Goal: Task Accomplishment & Management: Manage account settings

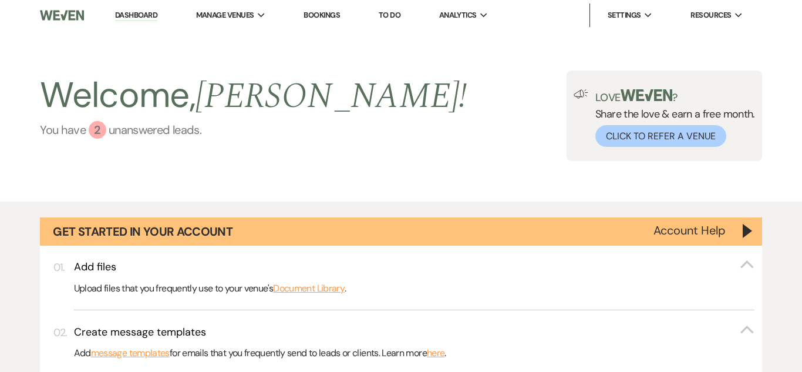
click at [101, 128] on div "2" at bounding box center [98, 130] width 18 height 18
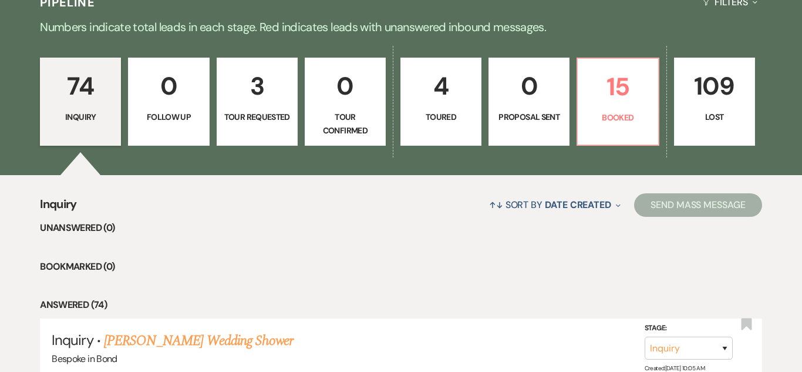
scroll to position [806, 0]
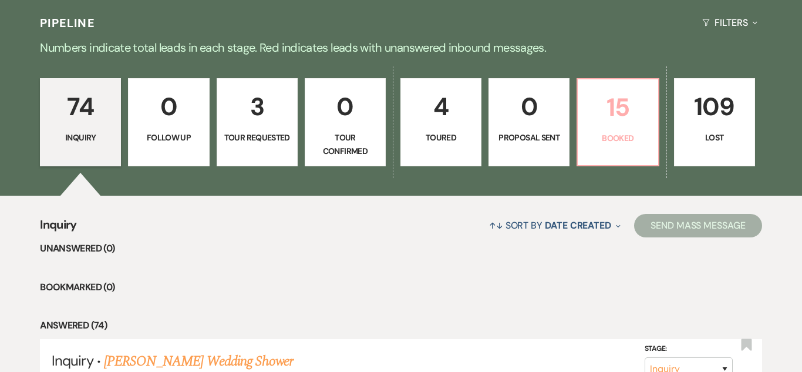
click at [641, 104] on p "15" at bounding box center [618, 106] width 66 height 39
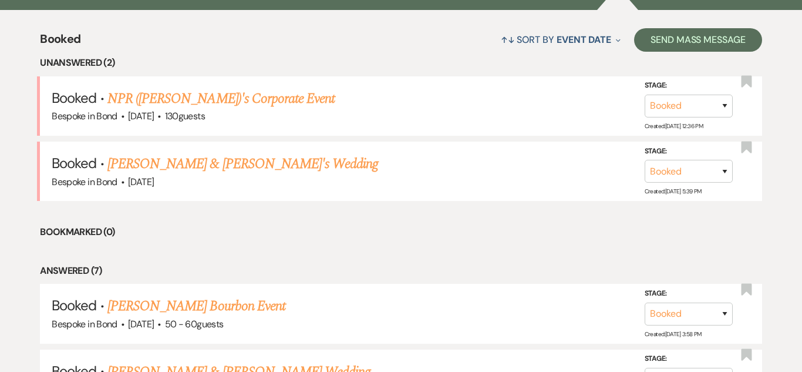
scroll to position [993, 0]
click at [214, 98] on link "NPR ([PERSON_NAME])'s Corporate Event" at bounding box center [220, 97] width 227 height 21
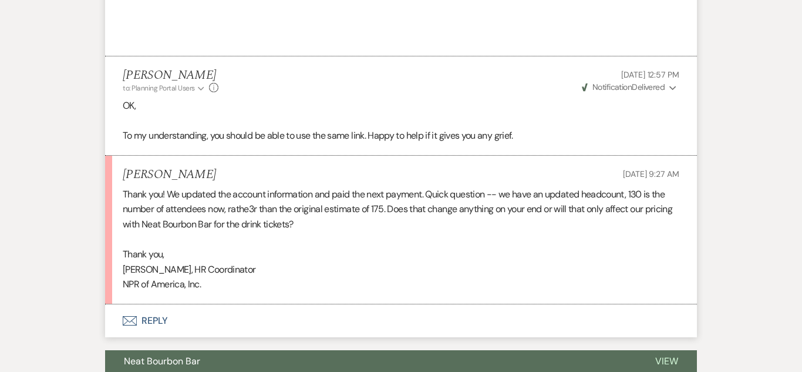
scroll to position [1422, 0]
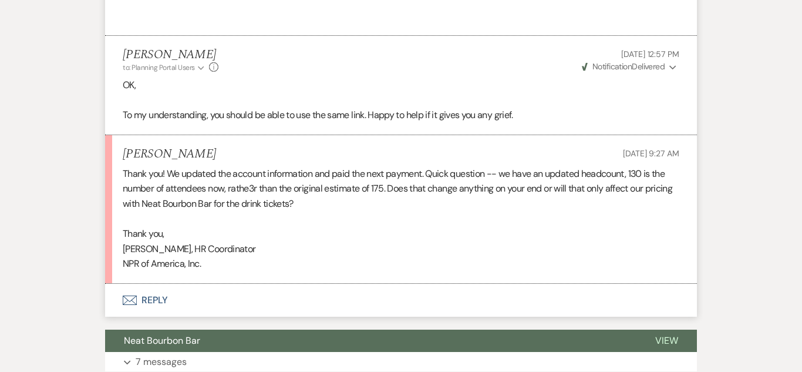
click at [155, 298] on button "Envelope Reply" at bounding box center [401, 299] width 592 height 33
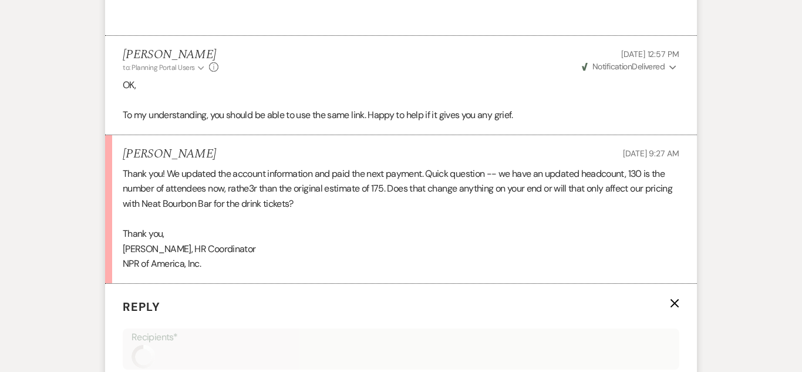
scroll to position [1641, 0]
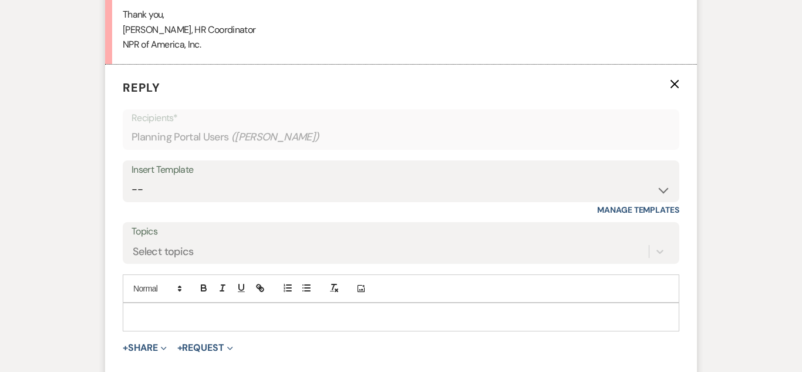
click at [232, 321] on p at bounding box center [401, 316] width 538 height 13
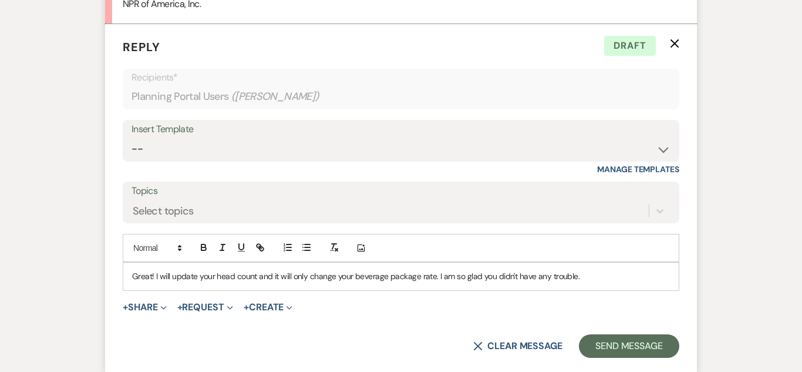
scroll to position [1686, 0]
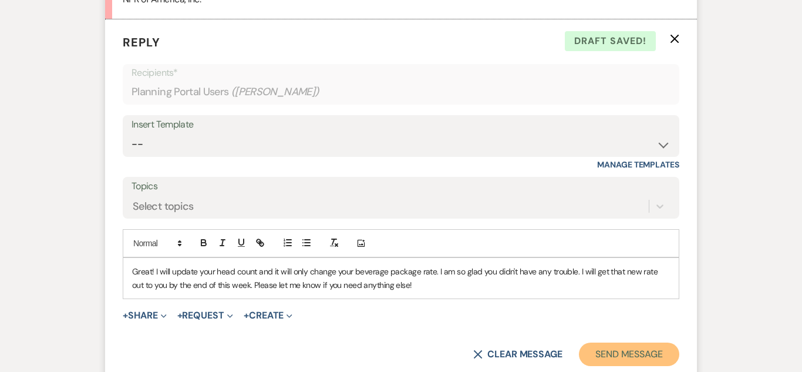
click at [652, 355] on button "Send Message" at bounding box center [629, 353] width 100 height 23
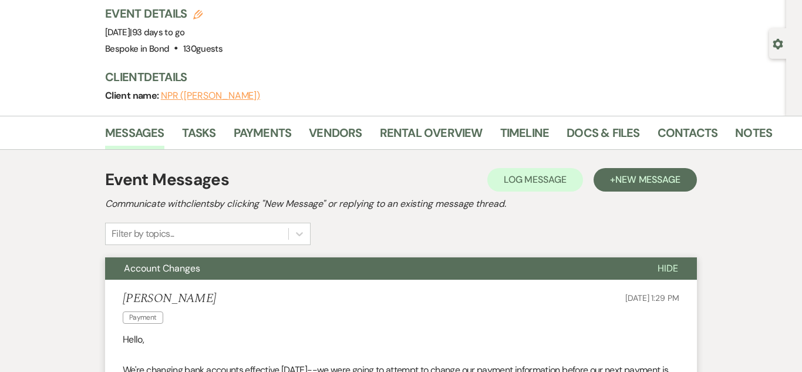
scroll to position [0, 0]
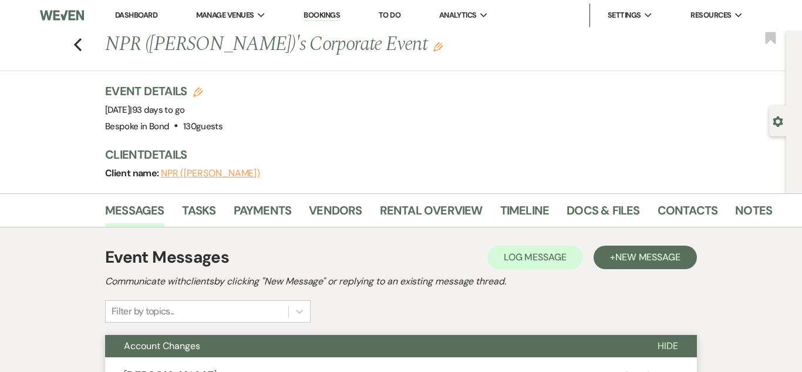
click at [141, 16] on link "Dashboard" at bounding box center [136, 15] width 42 height 10
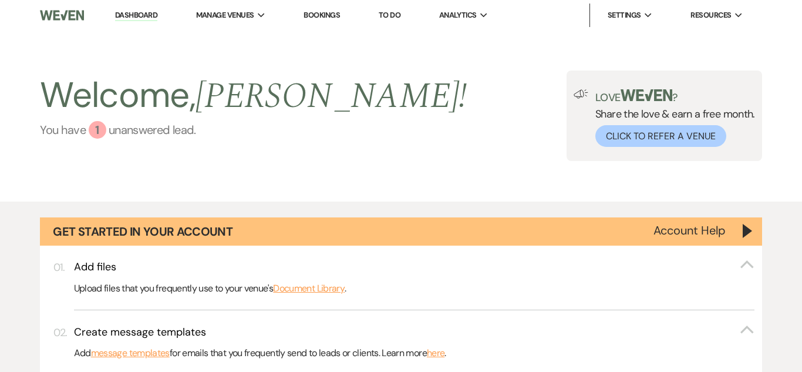
click at [103, 124] on div "1" at bounding box center [98, 130] width 18 height 18
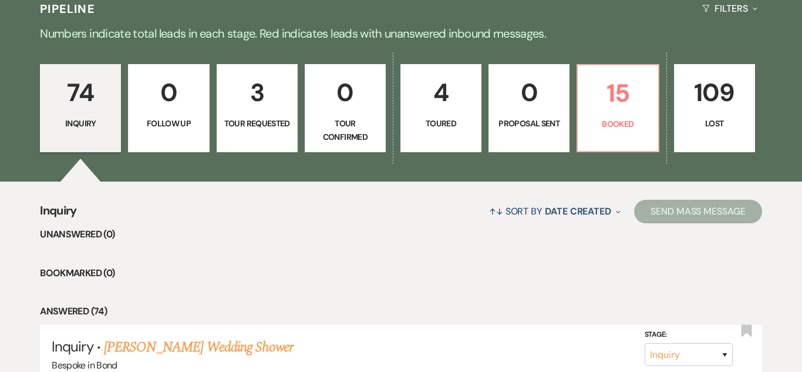
scroll to position [812, 0]
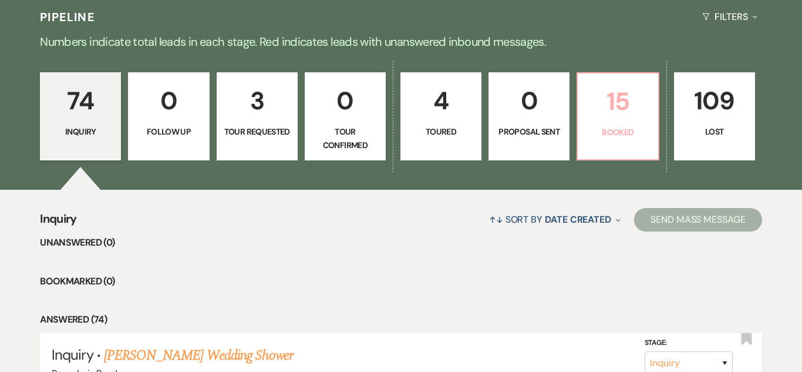
click at [603, 98] on p "15" at bounding box center [618, 101] width 66 height 39
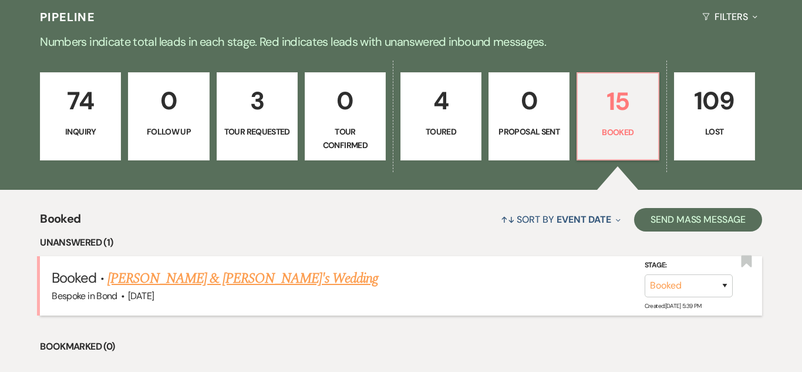
click at [197, 280] on link "[PERSON_NAME] & [PERSON_NAME]'s Wedding" at bounding box center [242, 278] width 271 height 21
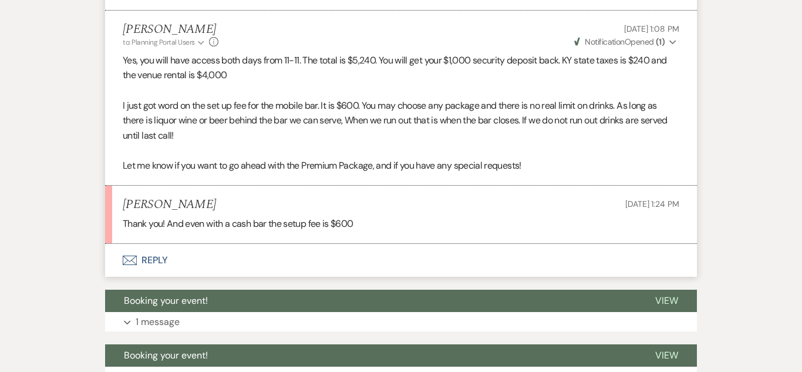
scroll to position [549, 0]
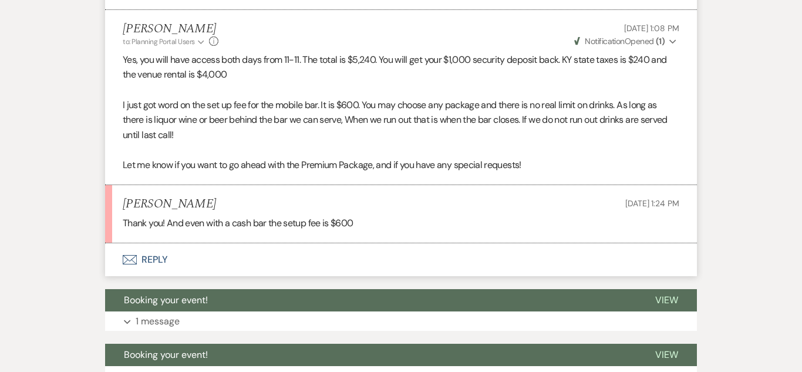
click at [145, 262] on button "Envelope Reply" at bounding box center [401, 259] width 592 height 33
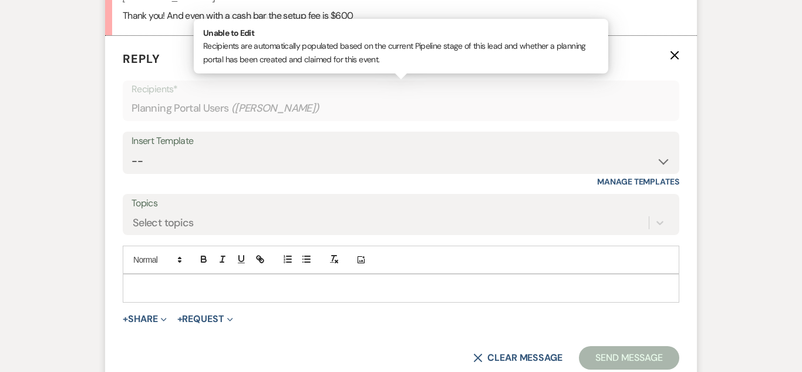
scroll to position [780, 0]
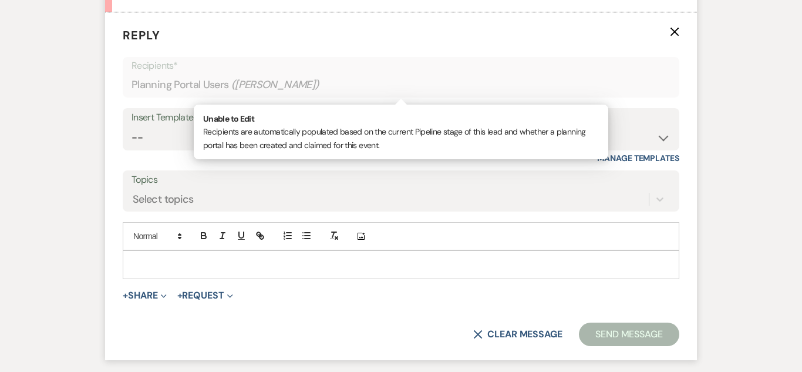
click at [145, 262] on p at bounding box center [401, 264] width 538 height 13
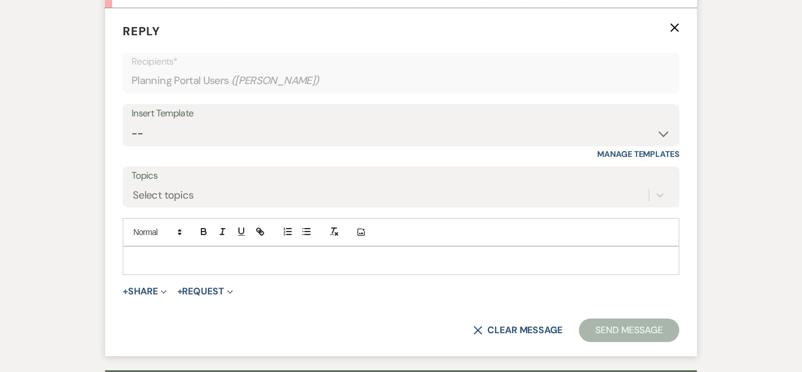
scroll to position [782, 0]
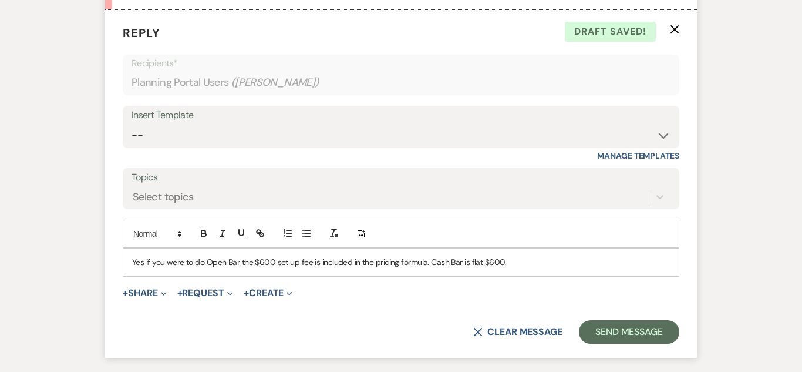
click at [146, 262] on p "Yes if you were to do Open Bar the $600 set up fee is included in the pricing f…" at bounding box center [401, 261] width 538 height 13
click at [427, 264] on p "Yes, if you were to do Open Bar the $600 set up fee is included in the pricing …" at bounding box center [401, 261] width 538 height 13
click at [626, 266] on p "Yes, if you were to do Open Bar the $600 set up fee is included in the pricing …" at bounding box center [401, 261] width 538 height 13
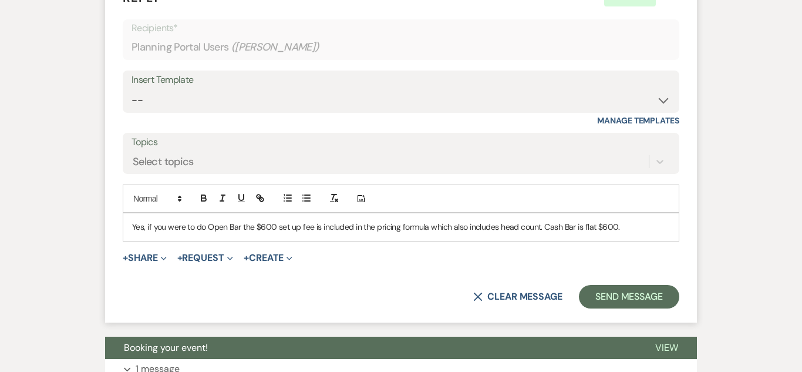
scroll to position [821, 0]
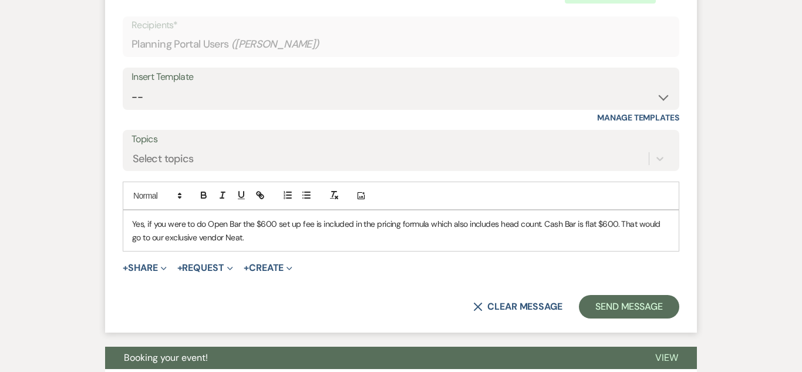
click at [187, 238] on p "Yes, if you were to do Open Bar the $600 set up fee is included in the pricing …" at bounding box center [401, 230] width 538 height 26
click at [249, 238] on p "Yes, if you were to do Open Bar the $600 set up fee is included in the pricing …" at bounding box center [401, 230] width 538 height 26
click at [259, 239] on p "Yes, if you were to do Open Bar the $600 set up fee is included in the pricing …" at bounding box center [401, 230] width 538 height 26
click at [616, 310] on button "Send Message" at bounding box center [629, 306] width 100 height 23
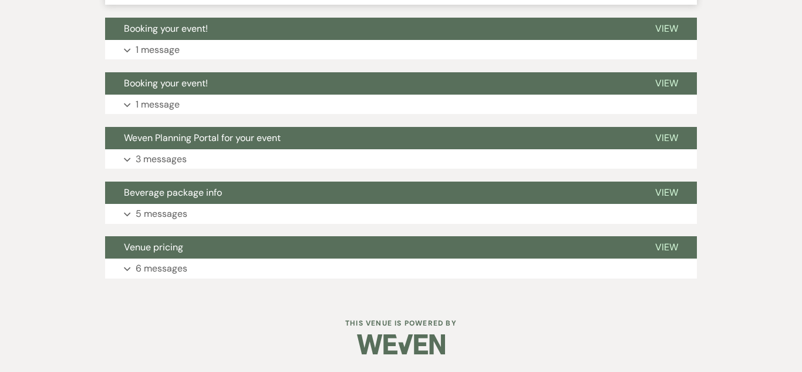
scroll to position [904, 0]
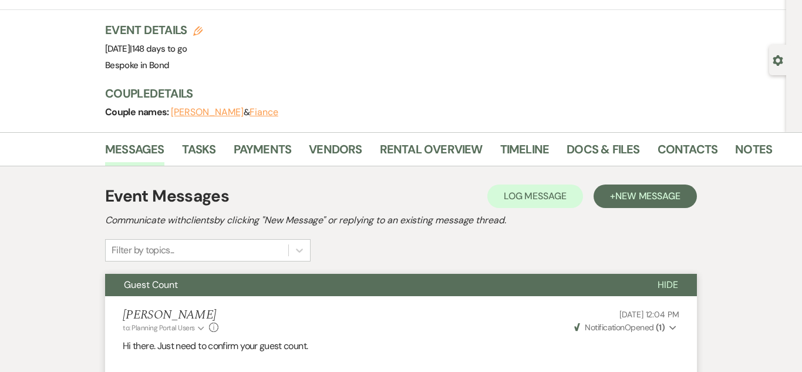
scroll to position [0, 0]
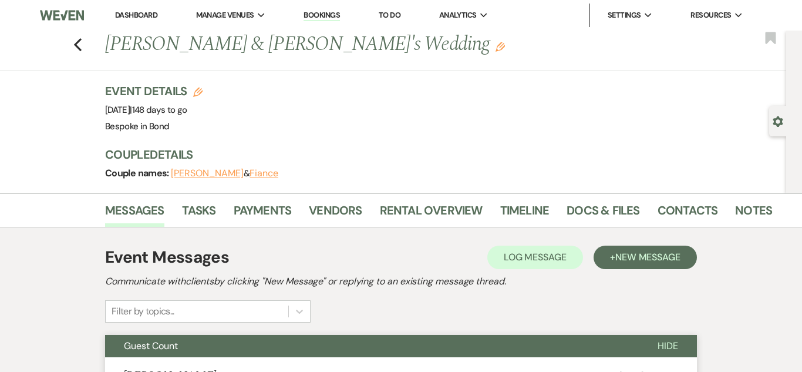
click at [136, 14] on link "Dashboard" at bounding box center [136, 15] width 42 height 10
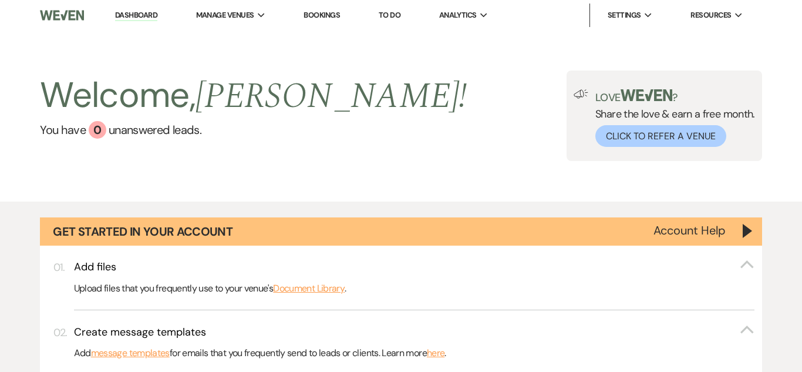
click at [322, 19] on link "Bookings" at bounding box center [321, 15] width 36 height 10
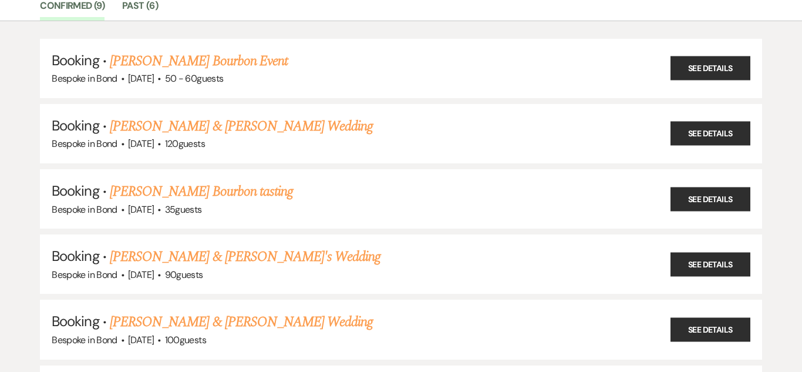
scroll to position [107, 0]
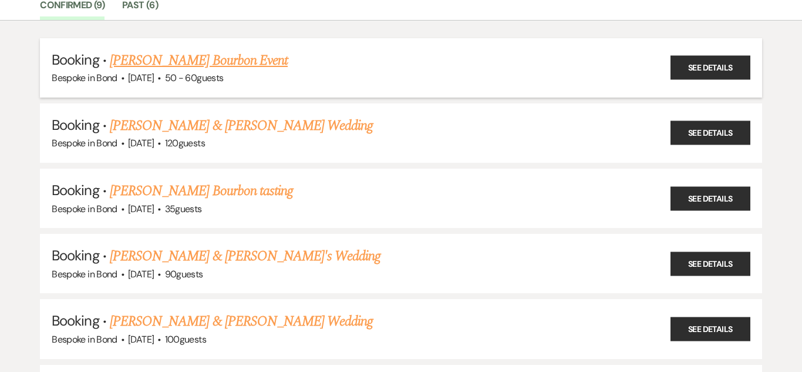
click at [240, 57] on link "[PERSON_NAME] Bourbon Event" at bounding box center [199, 60] width 178 height 21
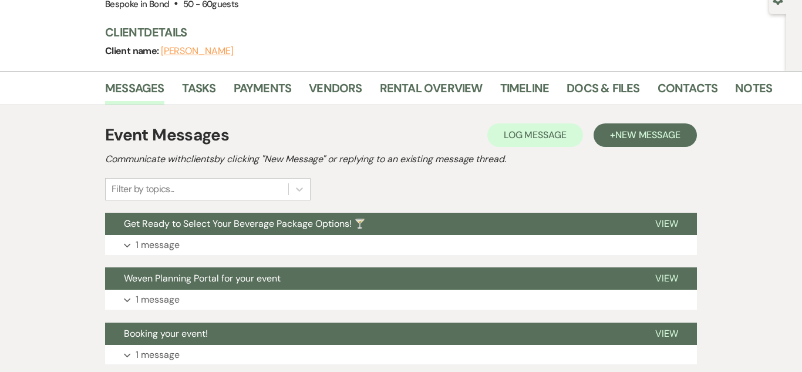
scroll to position [208, 0]
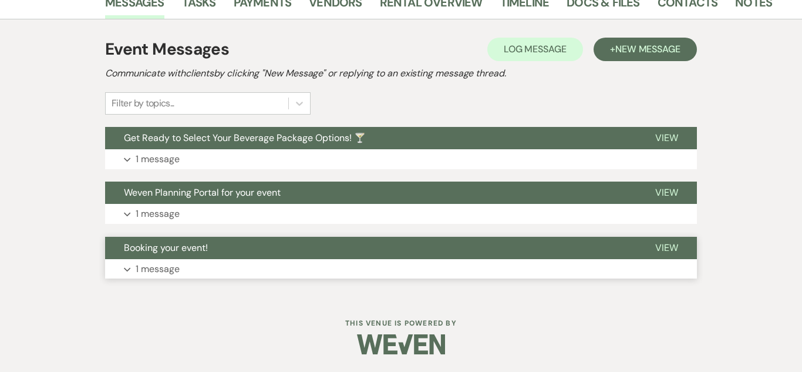
click at [147, 269] on p "1 message" at bounding box center [158, 268] width 44 height 15
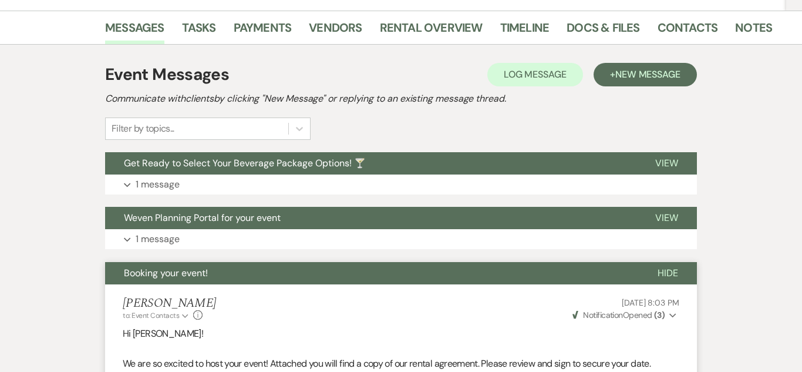
scroll to position [181, 0]
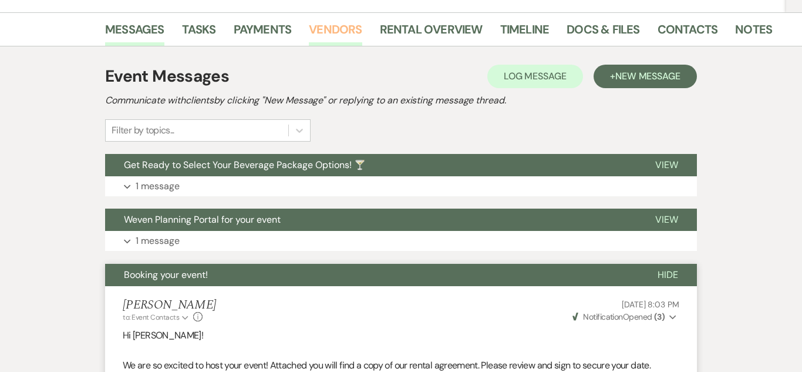
click at [339, 35] on link "Vendors" at bounding box center [335, 33] width 53 height 26
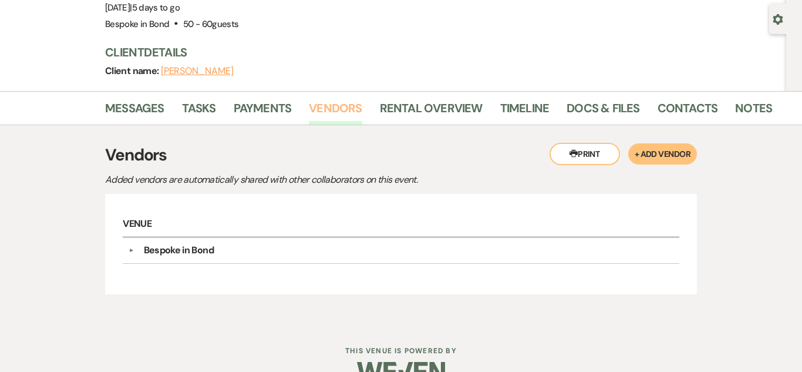
scroll to position [130, 0]
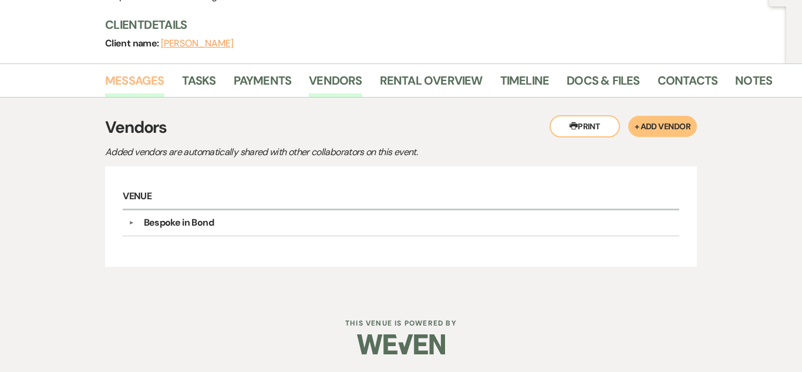
click at [134, 87] on link "Messages" at bounding box center [134, 84] width 59 height 26
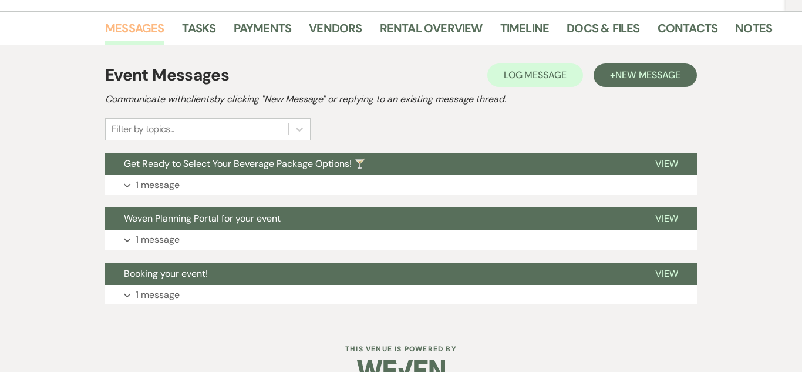
scroll to position [208, 0]
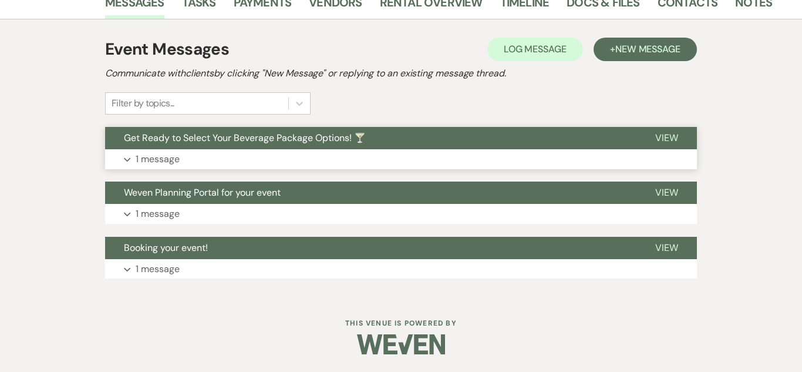
click at [341, 160] on button "Expand 1 message" at bounding box center [401, 159] width 592 height 20
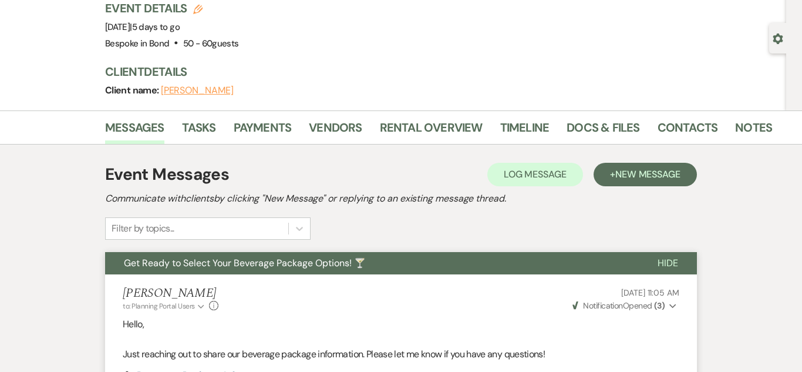
scroll to position [81, 0]
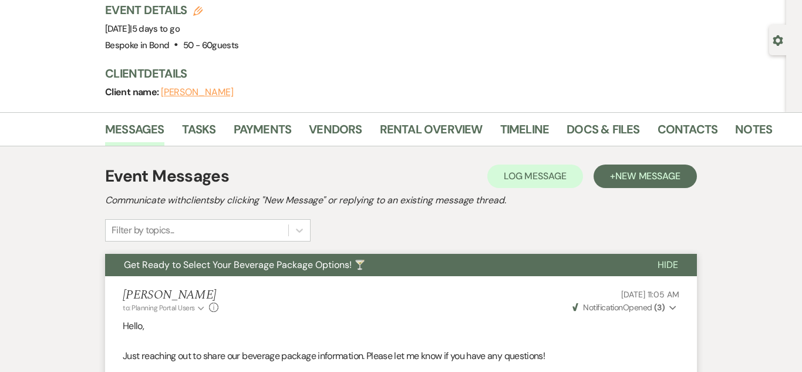
click at [364, 137] on li "Vendors" at bounding box center [344, 131] width 70 height 28
click at [374, 167] on div "Event Messages Log Log Message + New Message" at bounding box center [401, 176] width 592 height 25
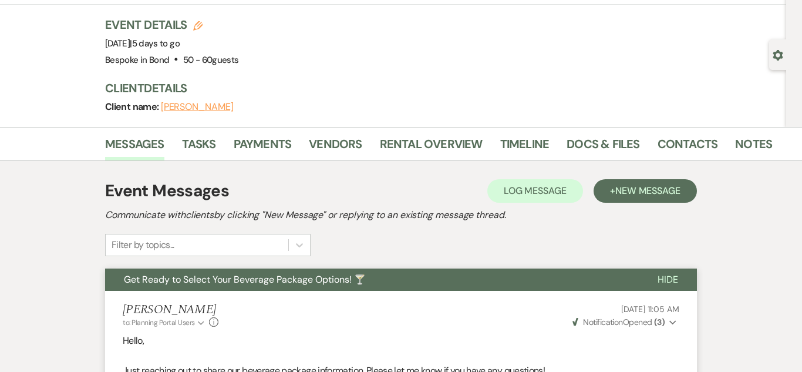
scroll to position [50, 0]
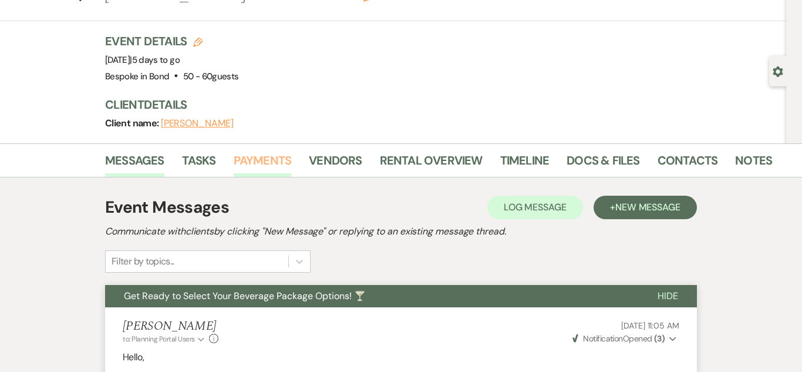
click at [245, 157] on link "Payments" at bounding box center [263, 164] width 58 height 26
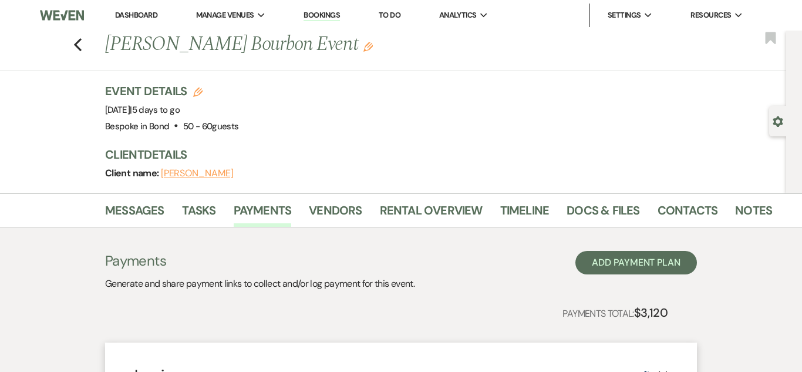
click at [320, 14] on link "Bookings" at bounding box center [321, 15] width 36 height 11
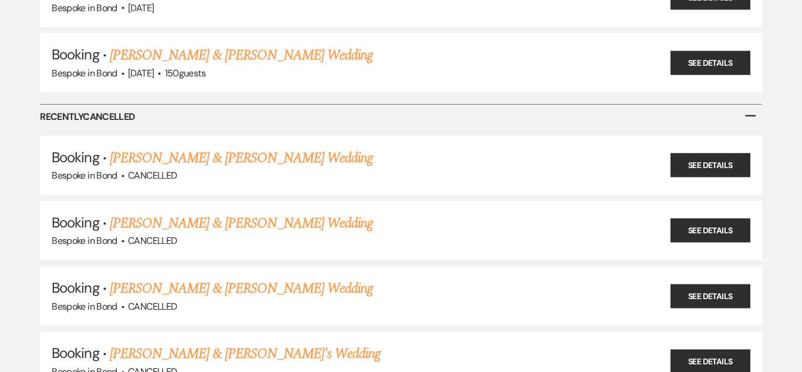
scroll to position [647, 0]
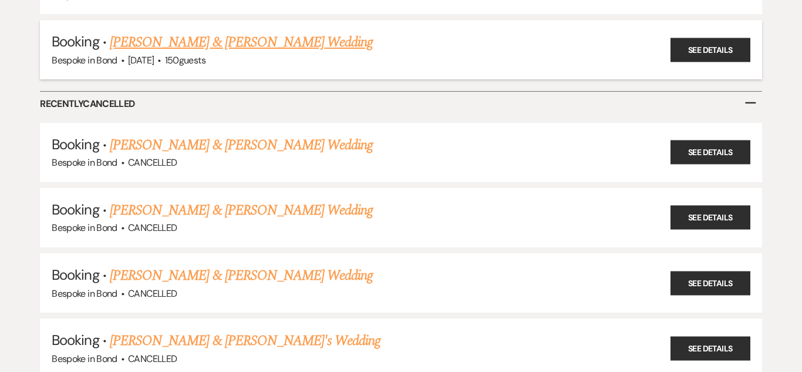
click at [266, 45] on link "[PERSON_NAME] & [PERSON_NAME] Wedding" at bounding box center [241, 42] width 263 height 21
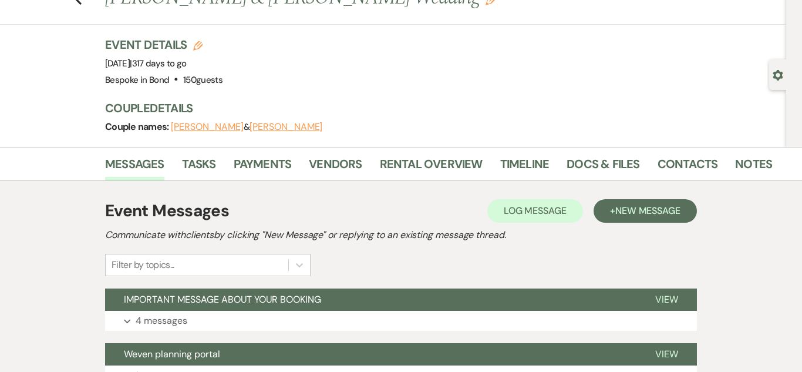
scroll to position [50, 0]
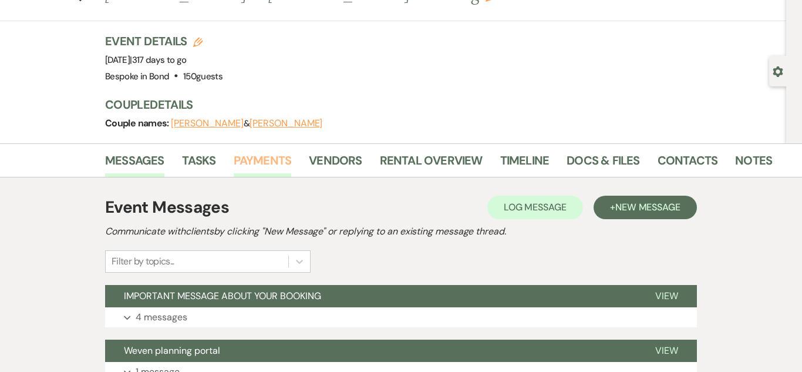
click at [268, 163] on link "Payments" at bounding box center [263, 164] width 58 height 26
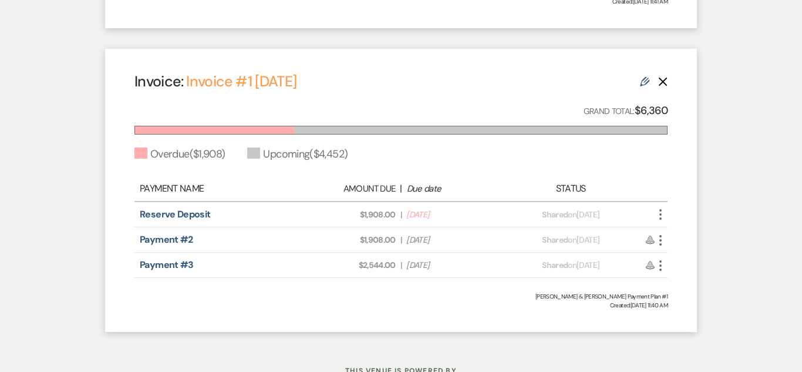
scroll to position [804, 0]
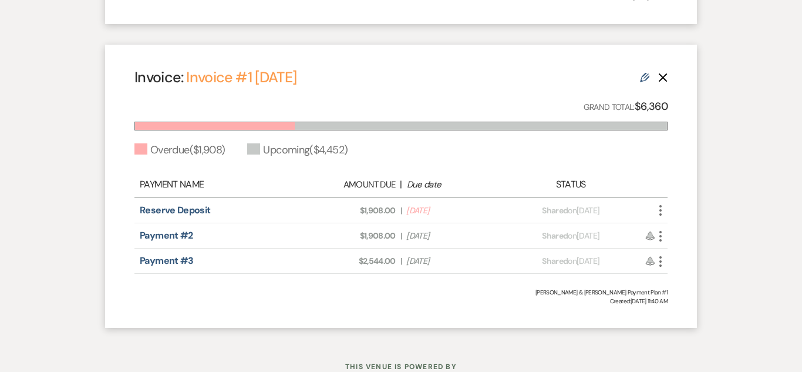
click at [645, 80] on use at bounding box center [644, 77] width 9 height 9
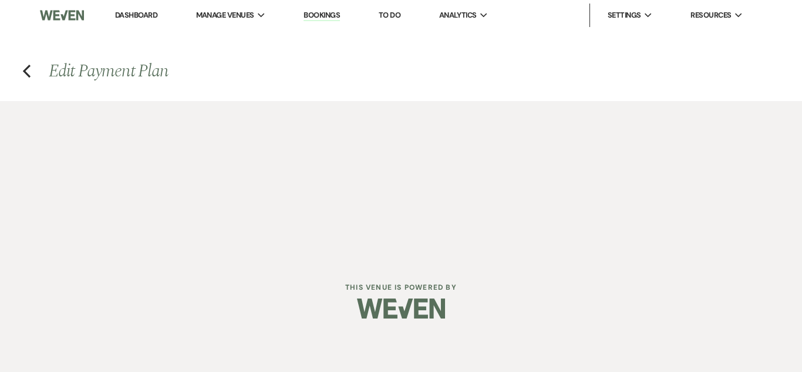
select select "23915"
select select "2"
select select "percentage"
select select "true"
select select "2"
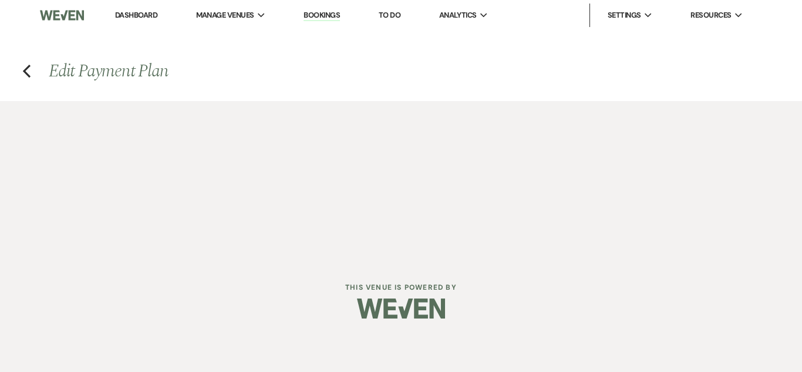
select select "percentage"
select select "true"
select select "client"
select select "weeks"
select select "2"
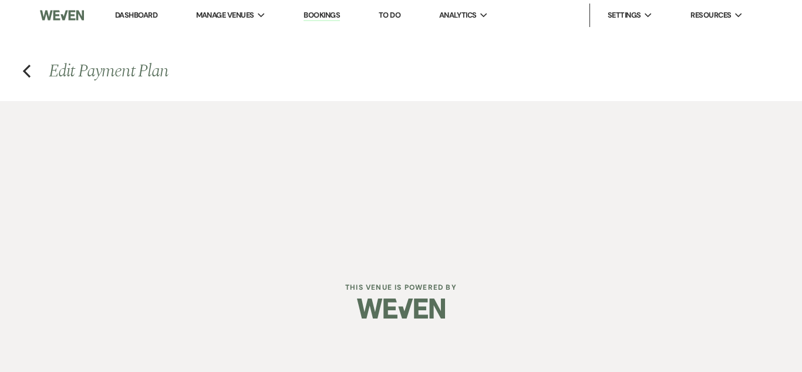
select select "percentage"
select select "true"
select select "client"
select select "weeks"
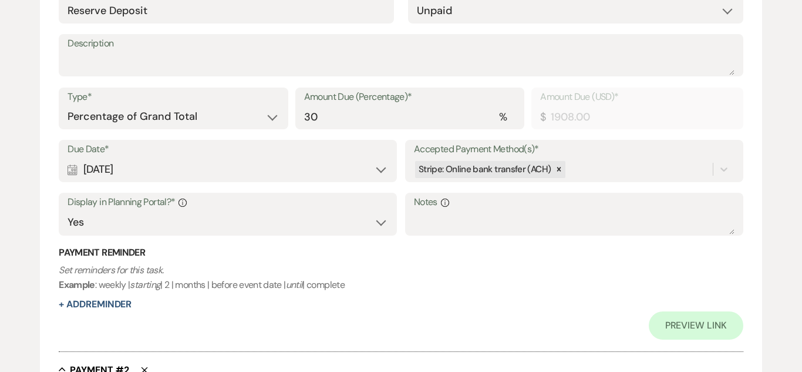
scroll to position [376, 0]
click at [714, 171] on div at bounding box center [723, 168] width 21 height 21
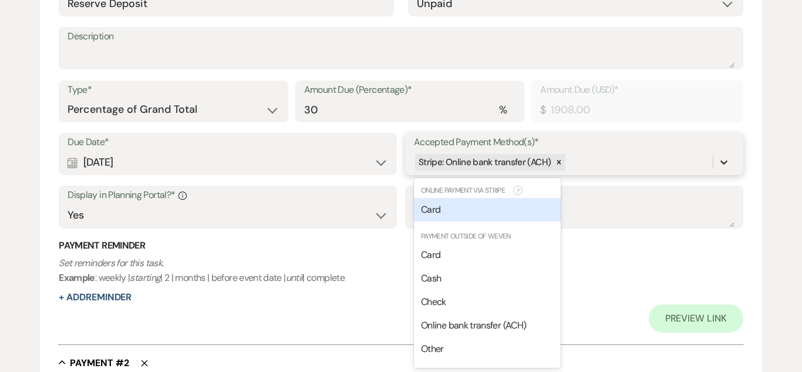
scroll to position [383, 0]
click at [536, 205] on div "Card" at bounding box center [487, 208] width 147 height 23
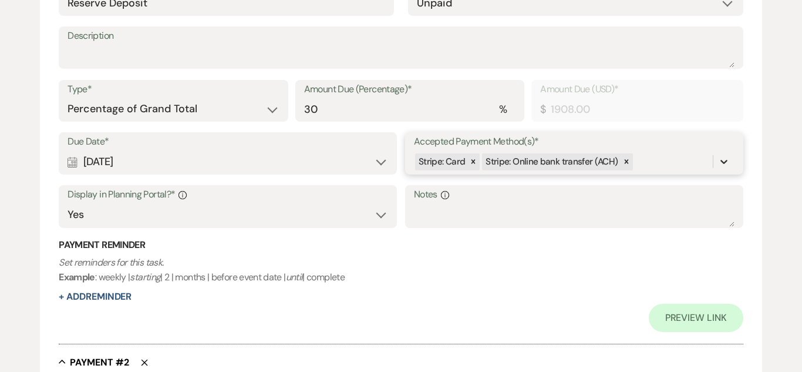
click at [718, 163] on icon at bounding box center [724, 162] width 12 height 12
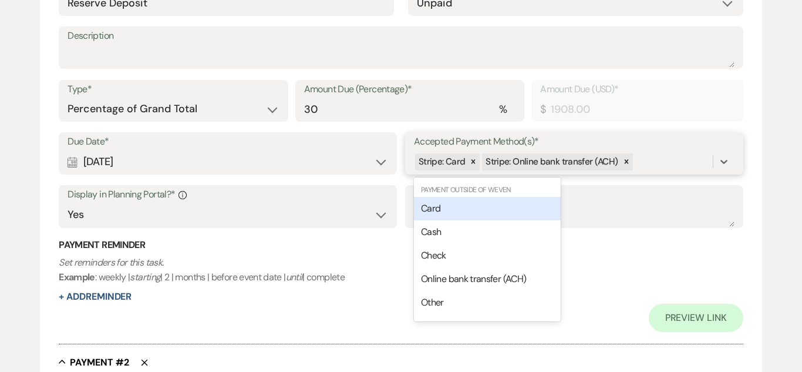
click at [533, 211] on div "Card" at bounding box center [487, 208] width 147 height 23
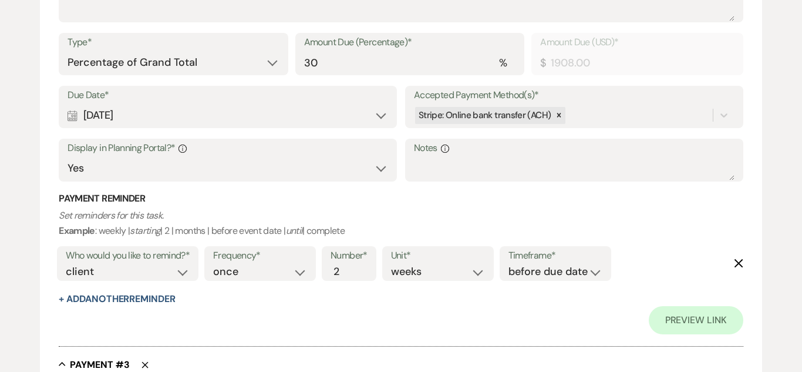
scroll to position [834, 0]
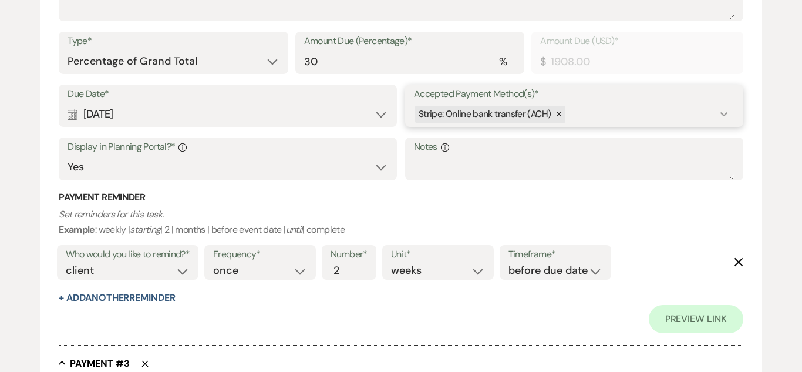
click at [724, 114] on icon at bounding box center [723, 114] width 7 height 4
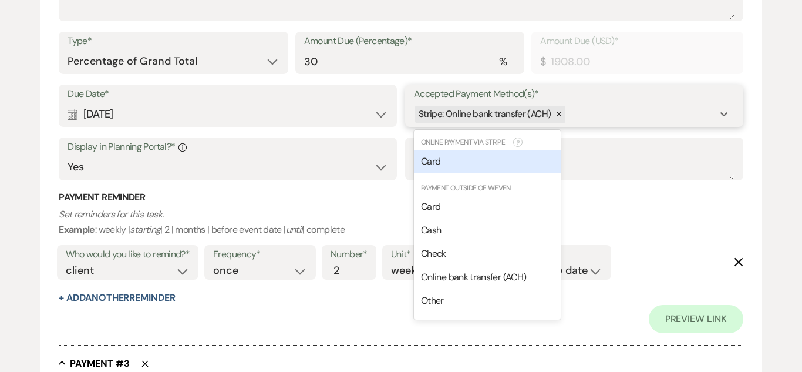
click at [541, 155] on div "Card" at bounding box center [487, 161] width 147 height 23
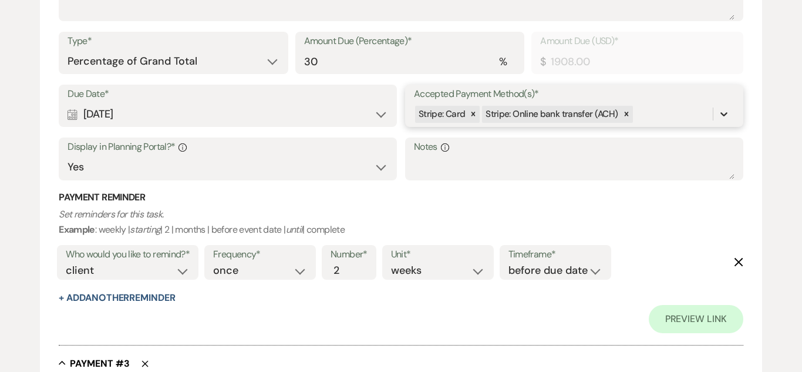
click at [723, 103] on div at bounding box center [723, 113] width 21 height 21
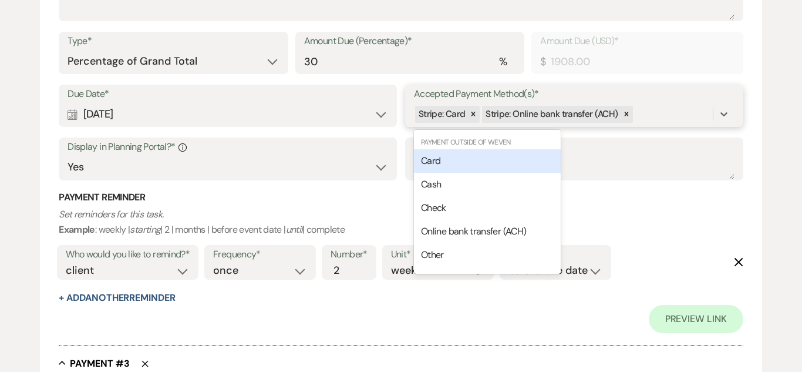
click at [511, 160] on div "Card" at bounding box center [487, 160] width 147 height 23
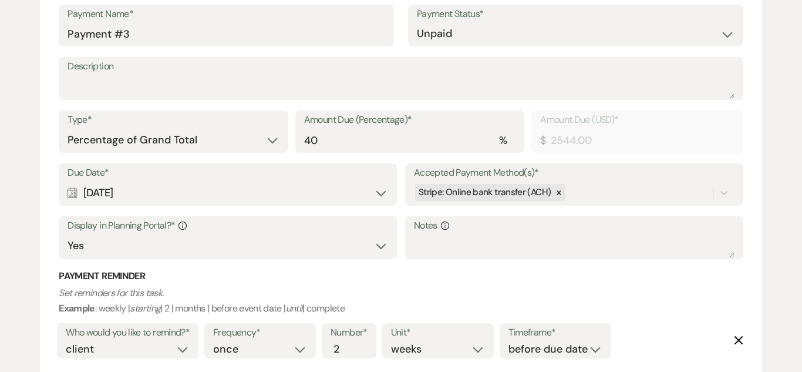
scroll to position [1211, 0]
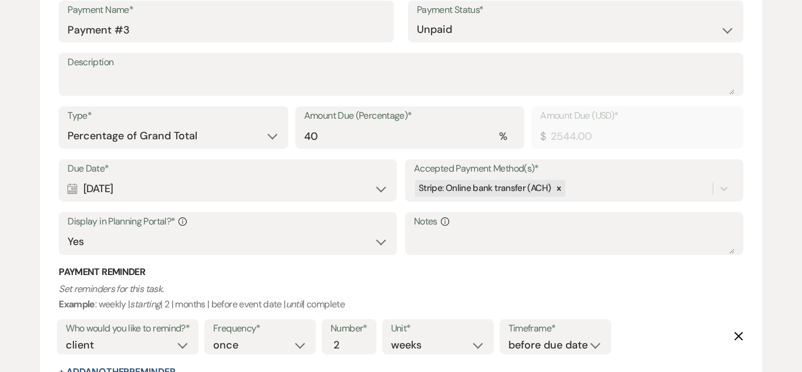
click at [674, 174] on label "Accepted Payment Method(s)*" at bounding box center [574, 168] width 320 height 17
click at [569, 180] on input "Accepted Payment Method(s)*" at bounding box center [568, 188] width 1 height 16
click at [713, 185] on div "Due Date* Calendar [DATE] Expand Accepted Payment Method(s)* 0 results availabl…" at bounding box center [401, 212] width 684 height 106
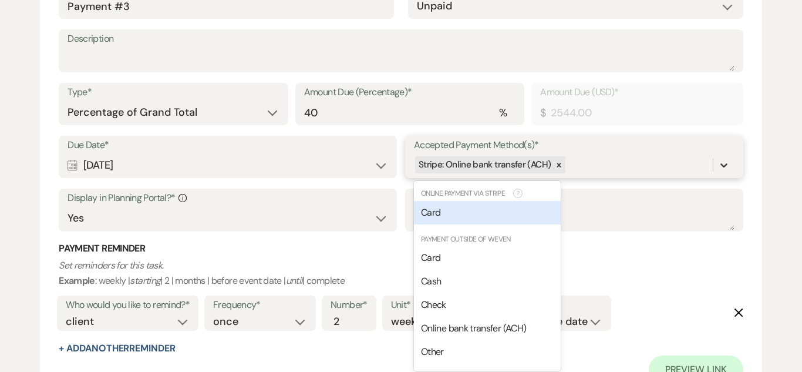
scroll to position [1238, 0]
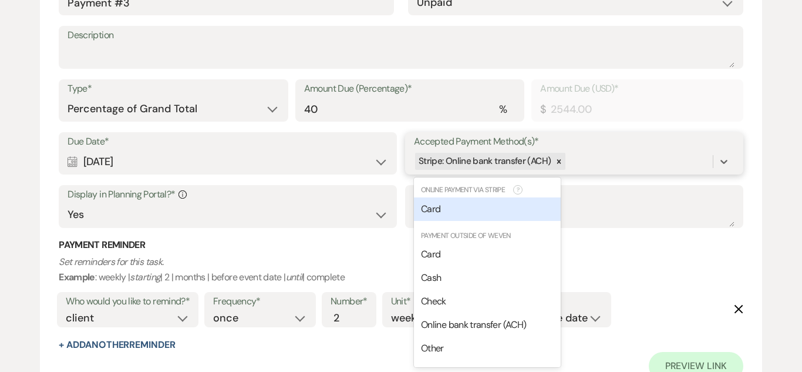
click at [548, 209] on div "Card" at bounding box center [487, 208] width 147 height 23
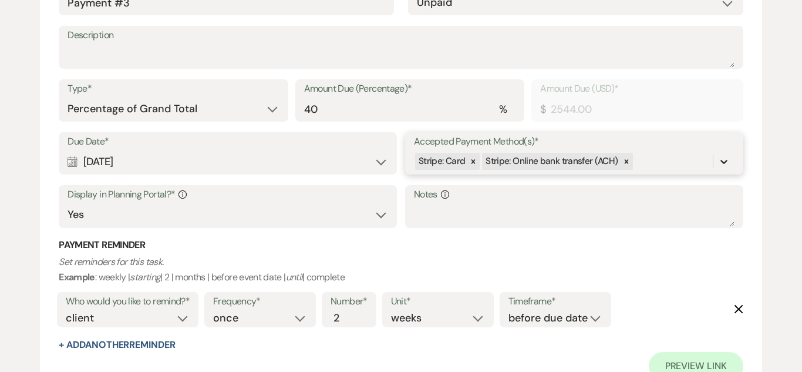
click at [718, 156] on icon at bounding box center [724, 162] width 12 height 12
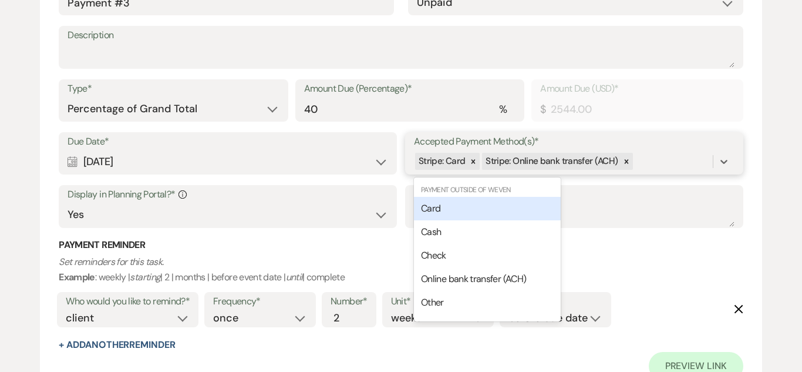
click at [540, 207] on div "Card" at bounding box center [487, 208] width 147 height 23
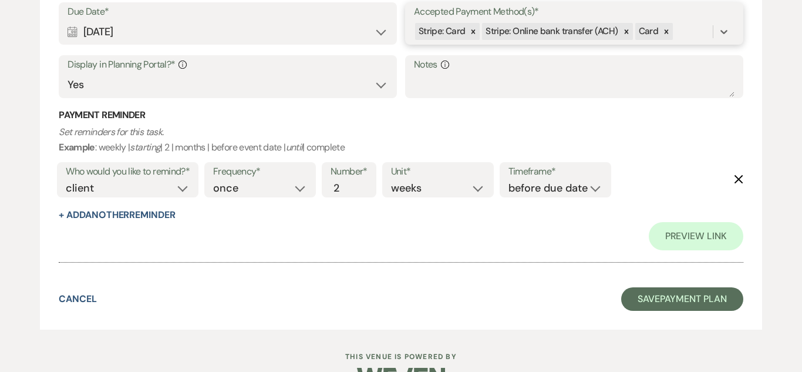
scroll to position [1402, 0]
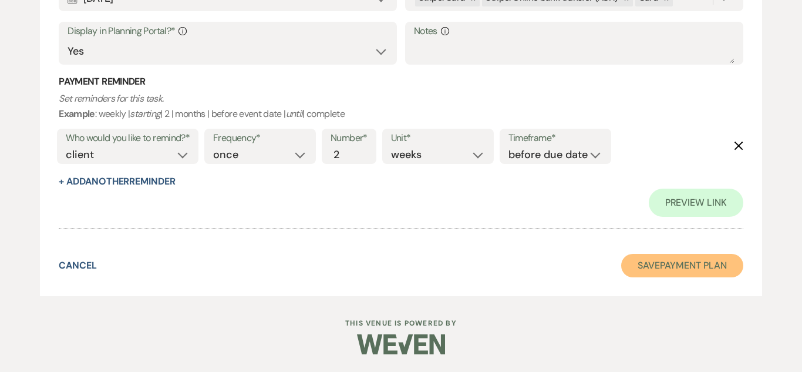
click at [654, 275] on button "Save Payment Plan" at bounding box center [682, 265] width 122 height 23
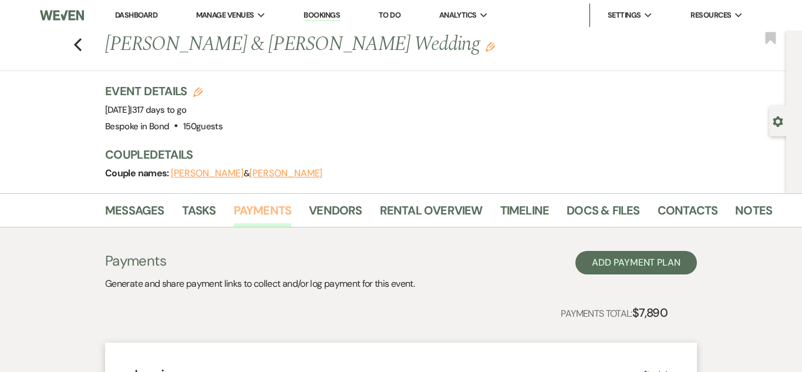
click at [255, 215] on link "Payments" at bounding box center [263, 214] width 58 height 26
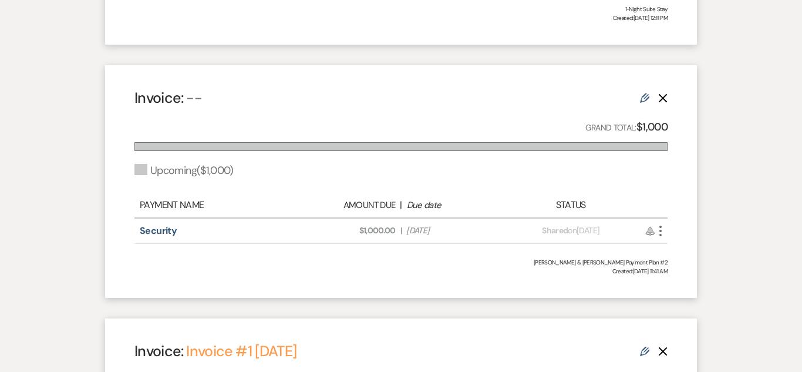
scroll to position [535, 0]
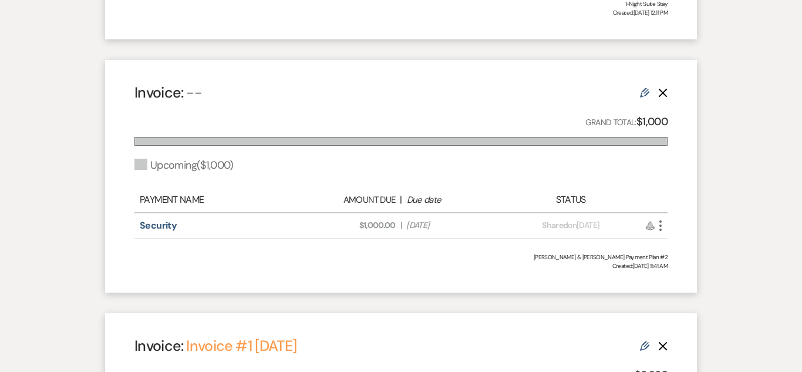
click at [646, 90] on icon "Edit" at bounding box center [644, 92] width 9 height 9
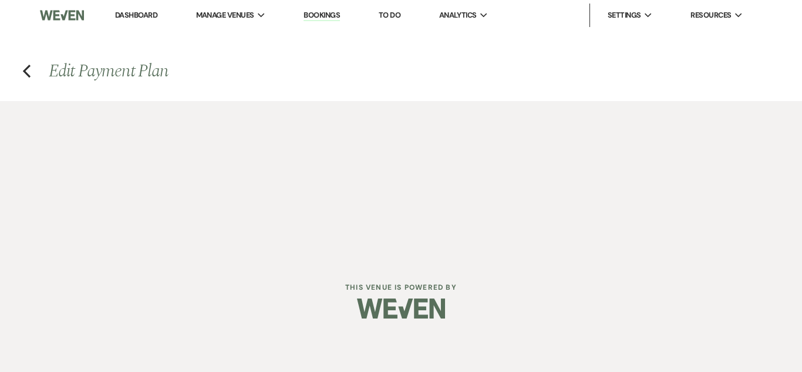
select select "2"
select select "flat"
select select "true"
select select "client"
select select "weeks"
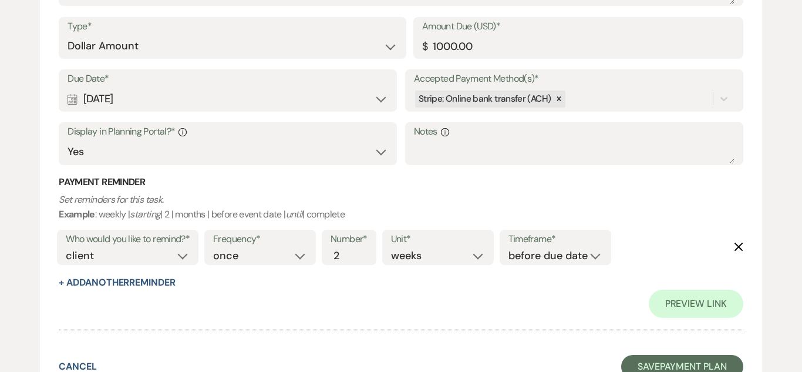
scroll to position [452, 0]
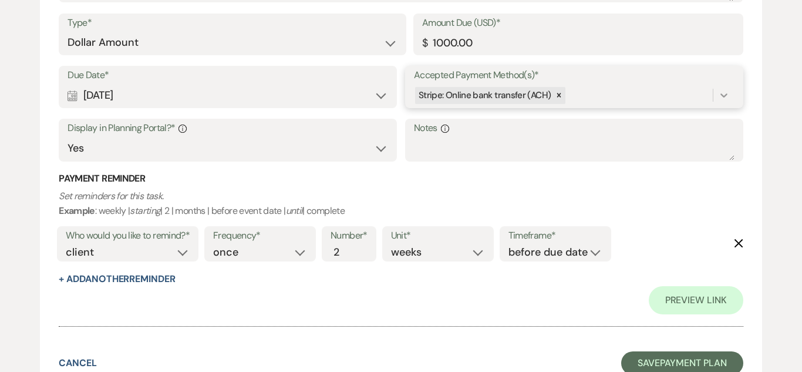
click at [725, 93] on icon at bounding box center [724, 95] width 12 height 12
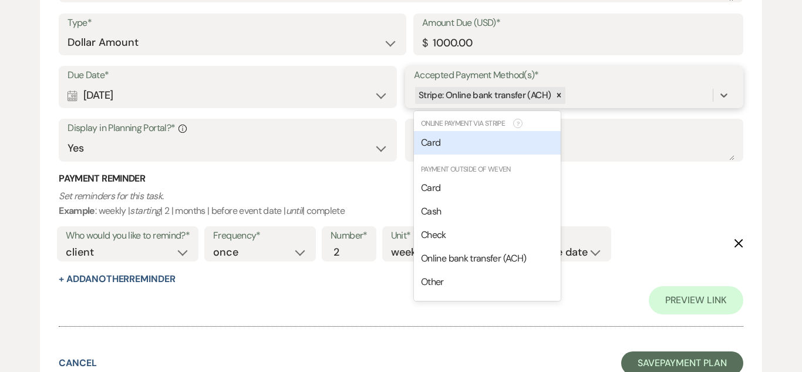
click at [538, 136] on div "Card" at bounding box center [487, 142] width 147 height 23
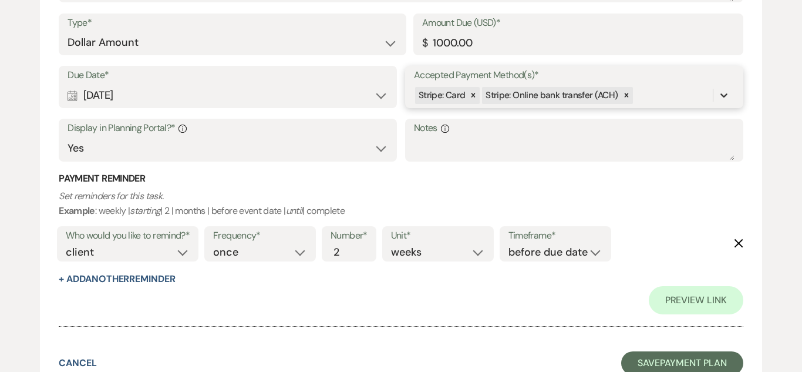
click at [727, 97] on icon at bounding box center [724, 95] width 12 height 12
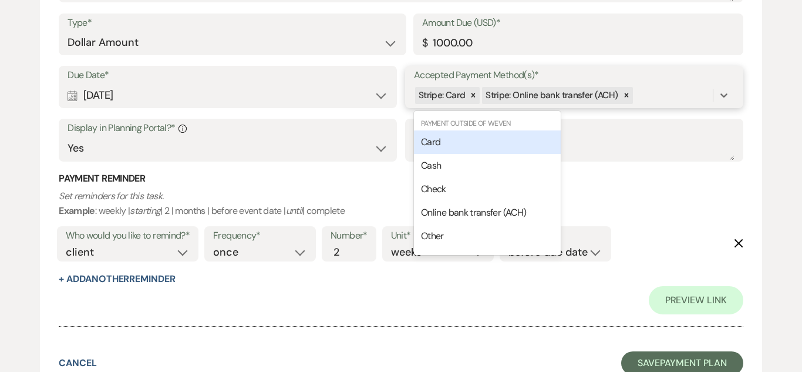
click at [545, 140] on div "Card" at bounding box center [487, 141] width 147 height 23
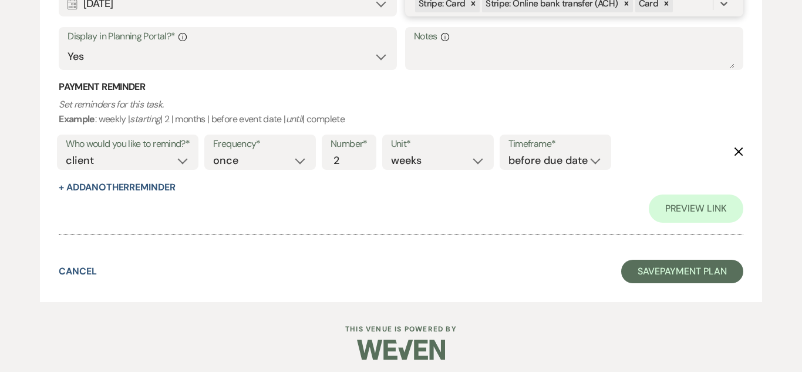
scroll to position [549, 0]
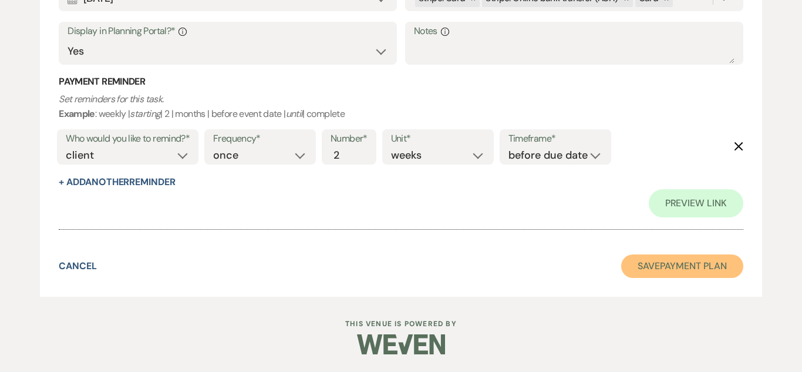
click at [676, 272] on button "Save Payment Plan" at bounding box center [682, 265] width 122 height 23
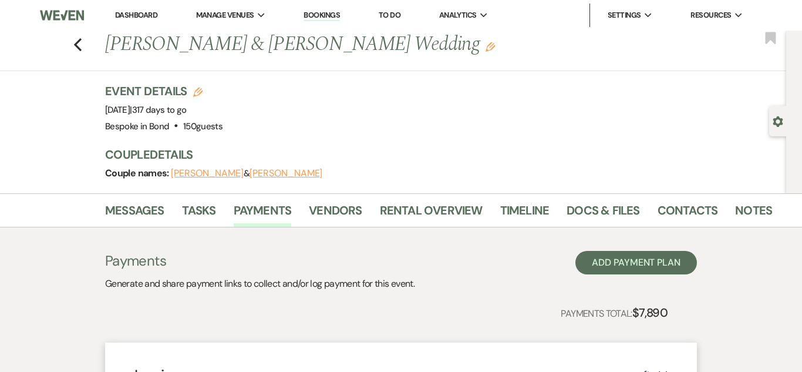
click at [328, 15] on link "Bookings" at bounding box center [321, 15] width 36 height 11
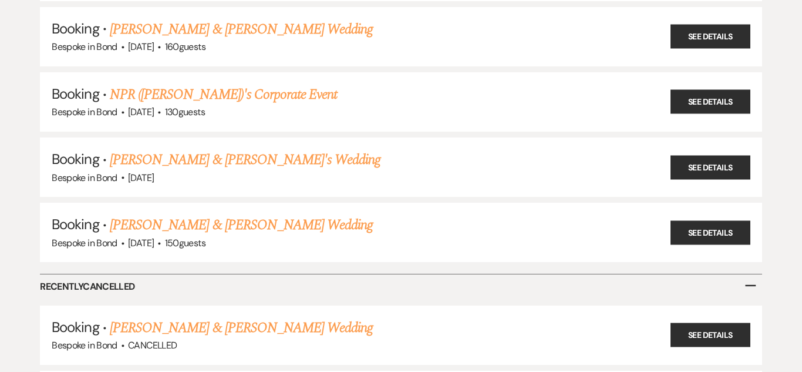
scroll to position [475, 0]
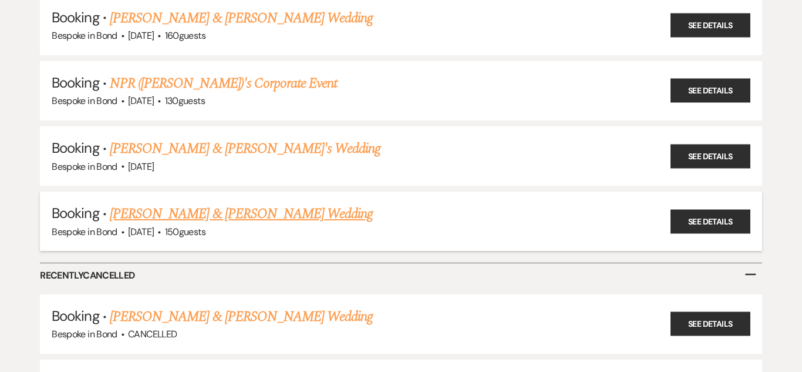
click at [255, 204] on link "[PERSON_NAME] & [PERSON_NAME] Wedding" at bounding box center [241, 213] width 263 height 21
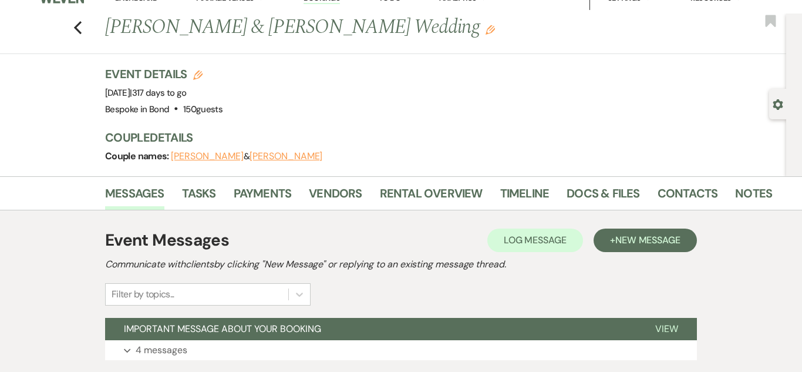
scroll to position [16, 0]
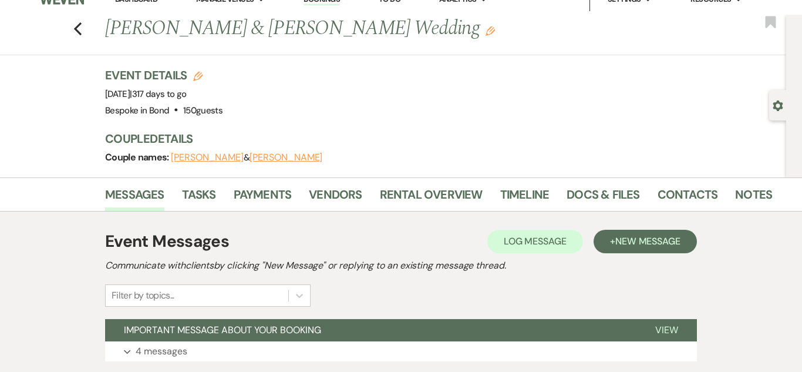
click at [291, 173] on div "Event Details Edit Event Date: [DATE] | 317 days to go Venue: Bespoke in [GEOGR…" at bounding box center [439, 122] width 669 height 110
click at [269, 193] on link "Payments" at bounding box center [263, 198] width 58 height 26
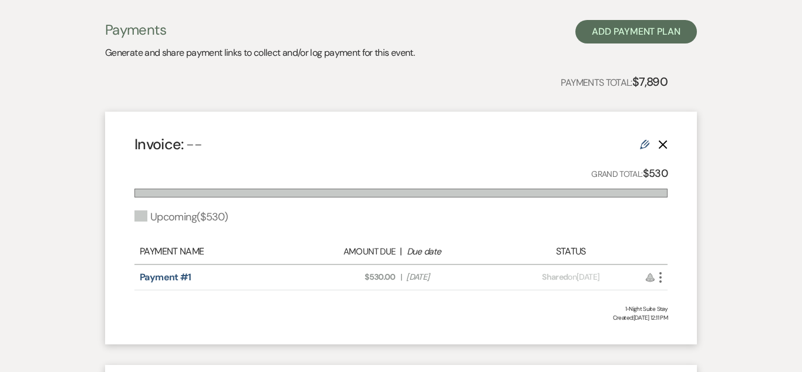
scroll to position [232, 0]
click at [644, 139] on icon "Edit" at bounding box center [644, 143] width 9 height 9
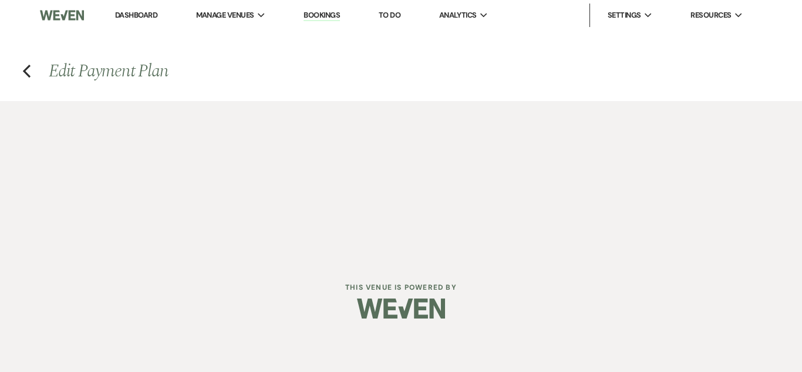
select select "2"
select select "percentage"
select select "true"
select select "client"
select select "weeks"
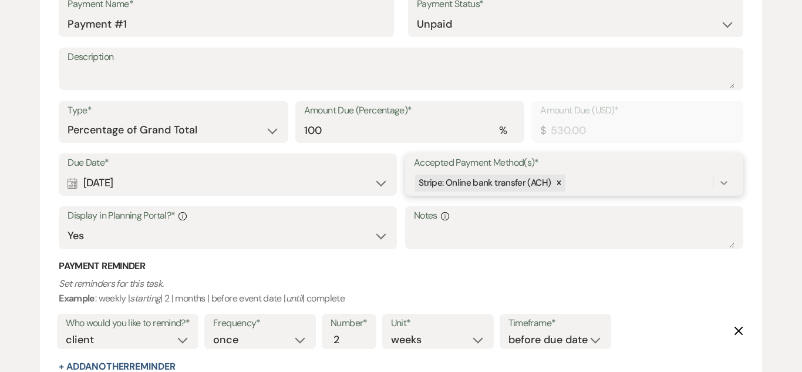
click at [718, 178] on div at bounding box center [723, 182] width 21 height 21
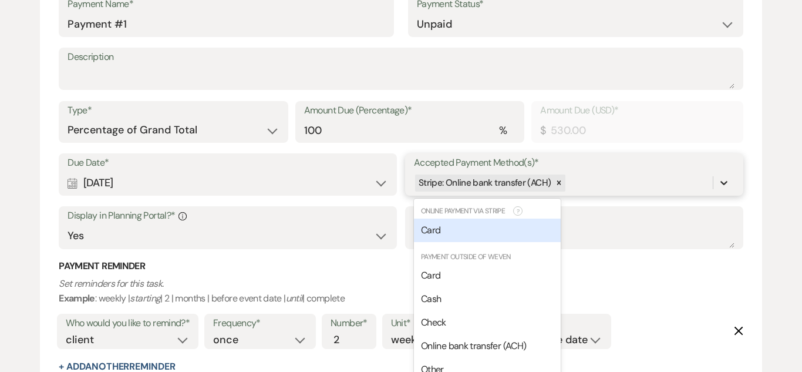
scroll to position [386, 0]
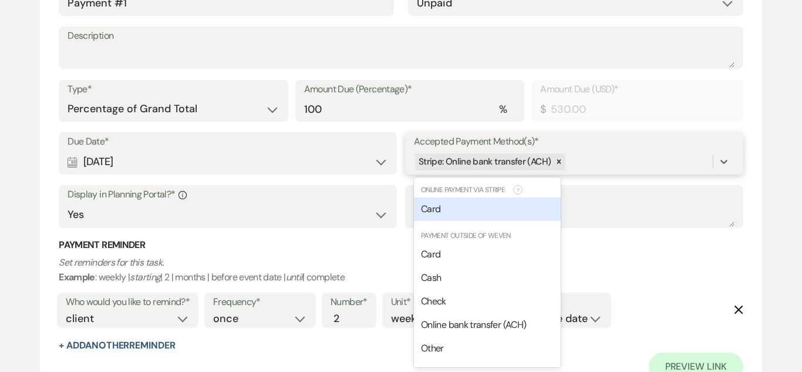
click at [539, 205] on div "Card" at bounding box center [487, 208] width 147 height 23
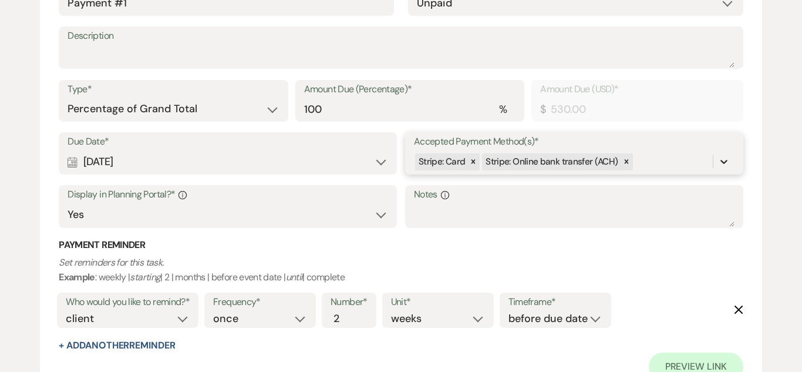
click at [728, 161] on icon at bounding box center [724, 162] width 12 height 12
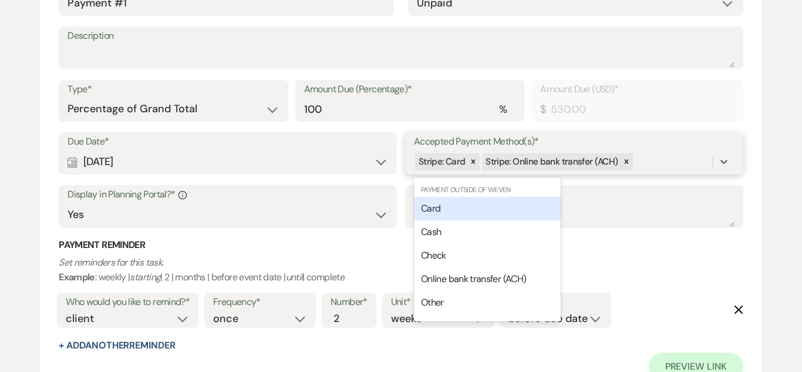
click at [547, 207] on div "Card" at bounding box center [487, 208] width 147 height 23
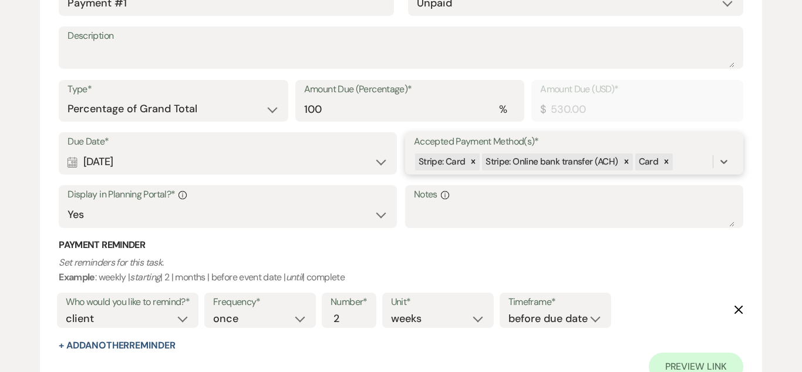
scroll to position [549, 0]
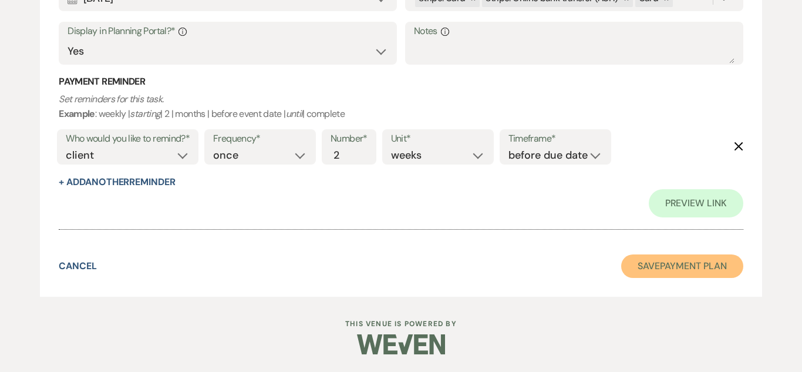
click at [655, 264] on button "Save Payment Plan" at bounding box center [682, 265] width 122 height 23
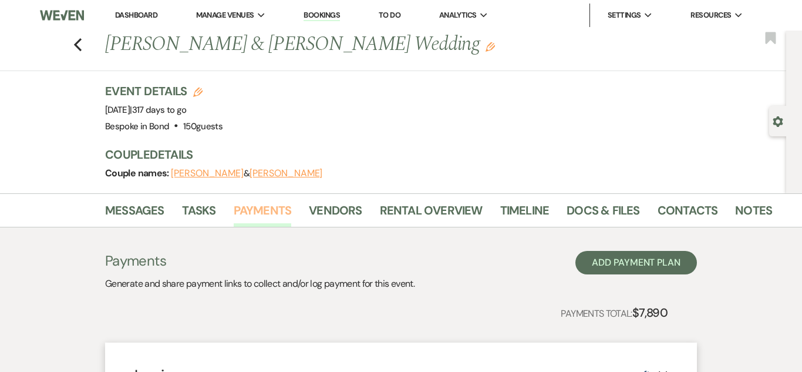
click at [253, 212] on link "Payments" at bounding box center [263, 214] width 58 height 26
